Goal: Find specific page/section: Find specific page/section

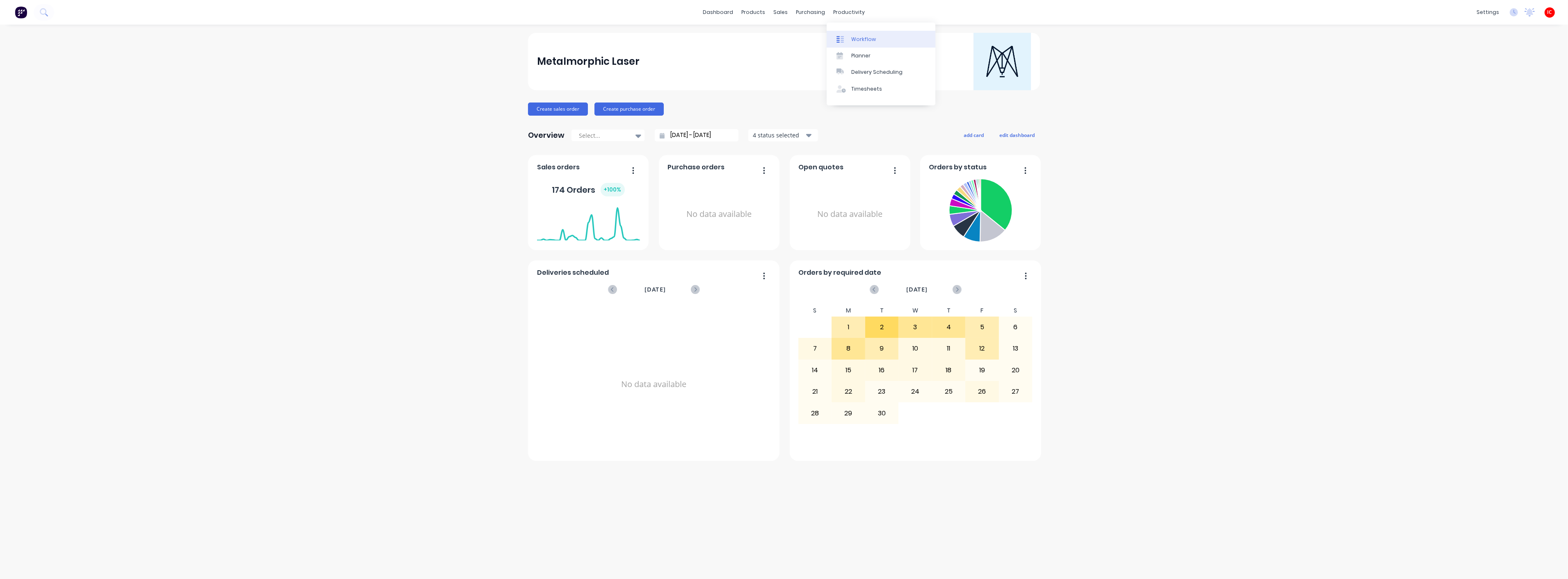
click at [867, 40] on div "Workflow" at bounding box center [863, 39] width 25 height 7
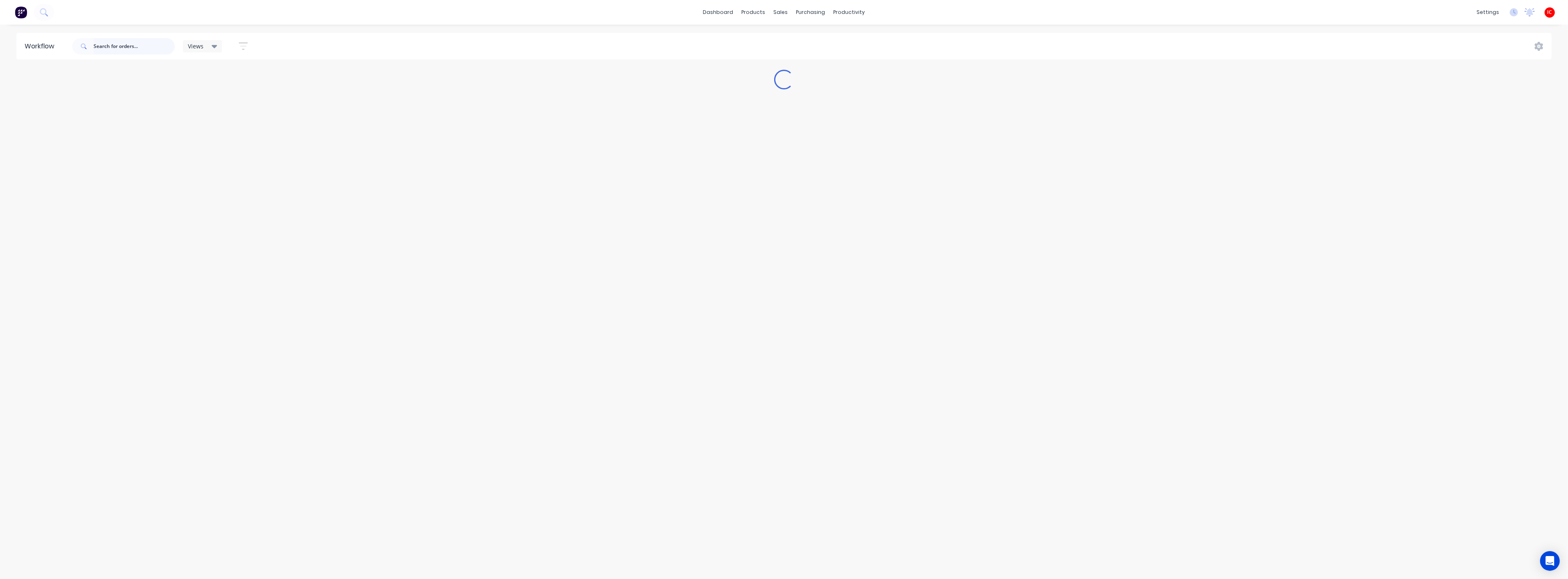
click at [132, 45] on input "text" at bounding box center [134, 46] width 81 height 16
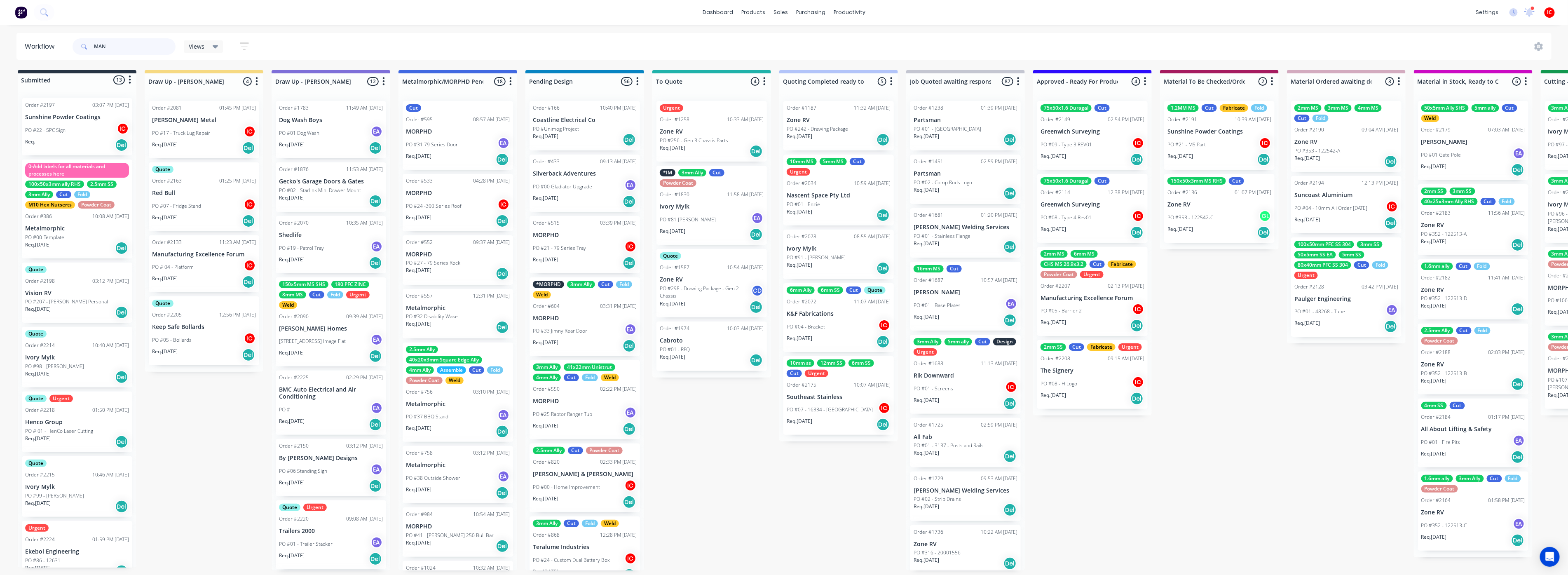
type input "MAN"
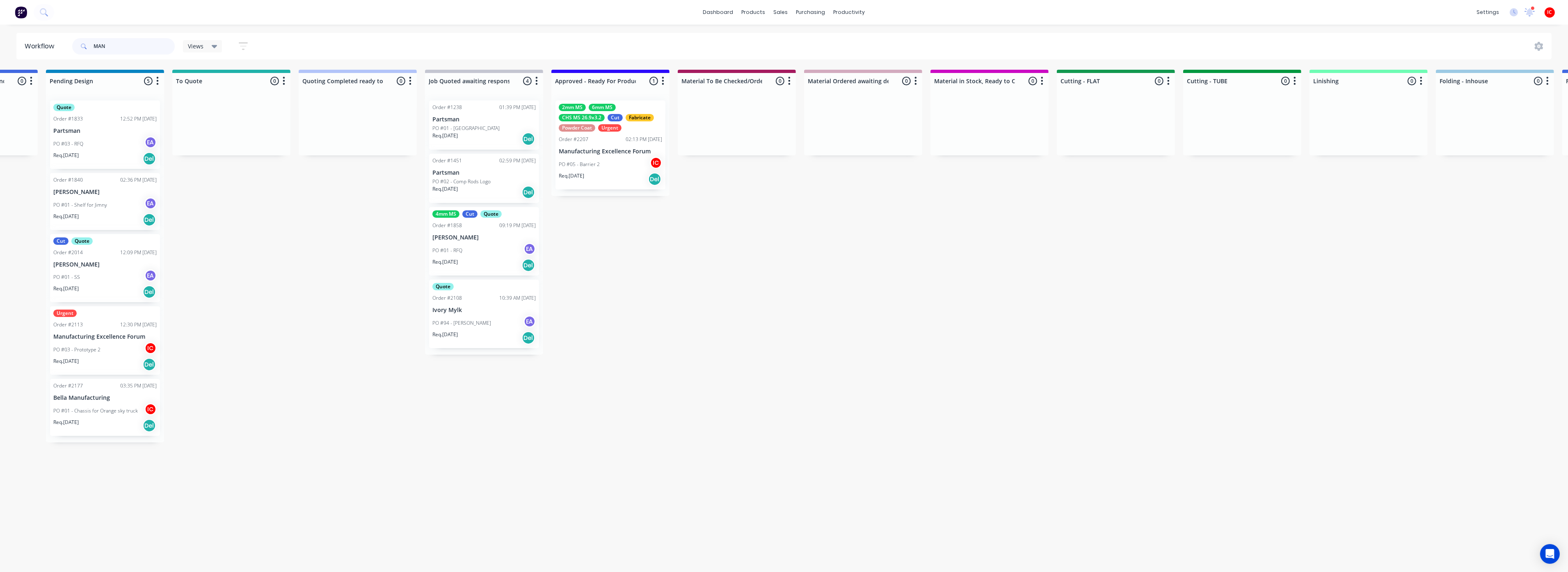
scroll to position [0, 471]
click at [633, 160] on div "PO #05 - Barrier 2 IC" at bounding box center [616, 165] width 103 height 16
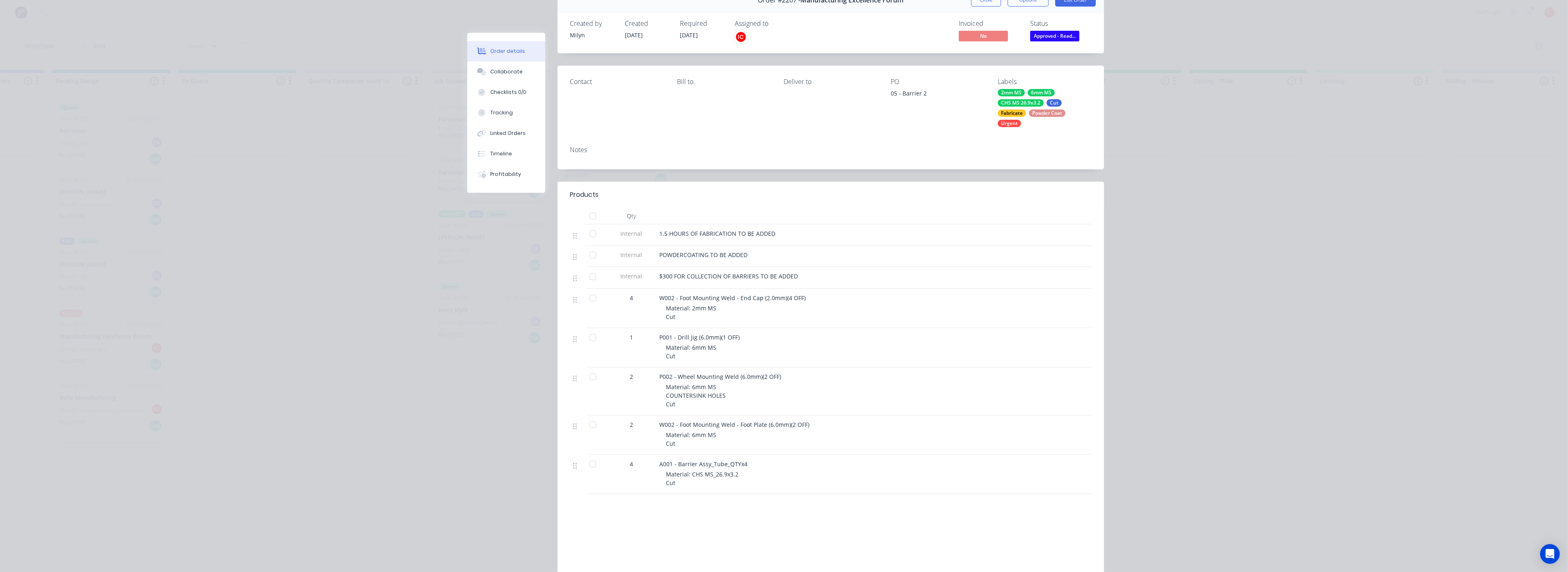
scroll to position [0, 0]
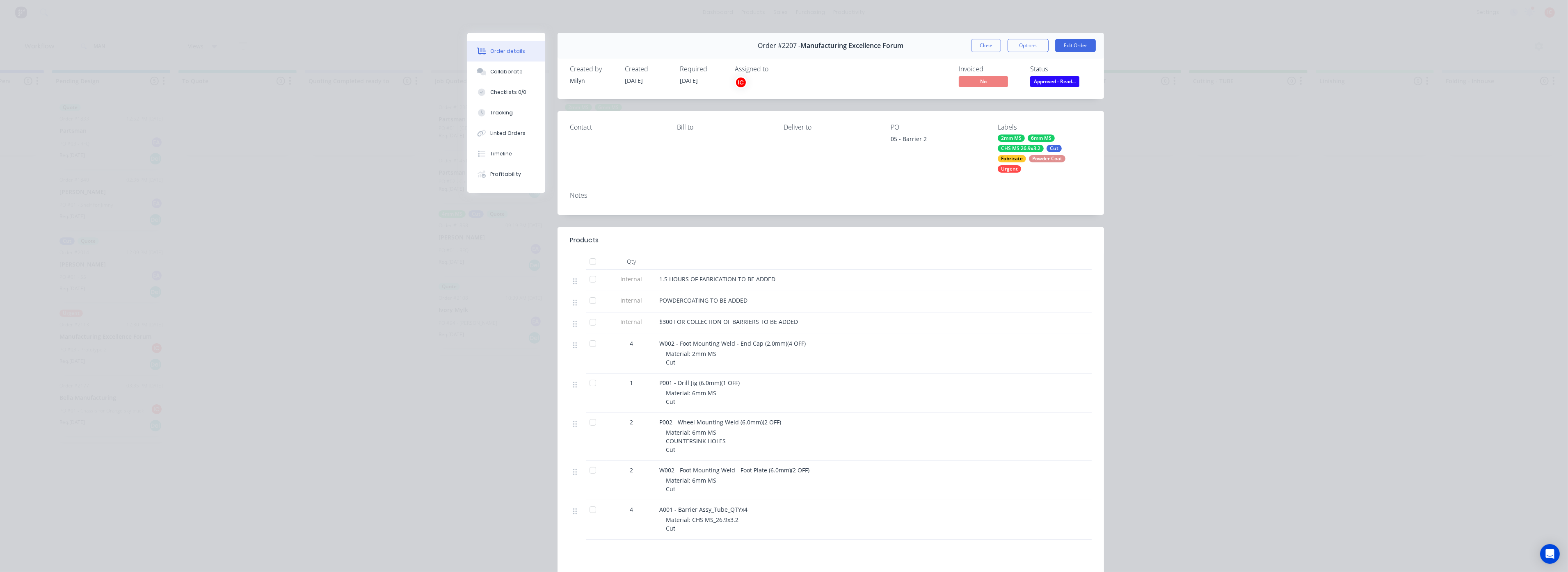
click at [1427, 50] on div "Order details Collaborate Checklists 0/0 Tracking Linked Orders Timeline Profit…" at bounding box center [784, 286] width 1568 height 572
